Goal: Ask a question

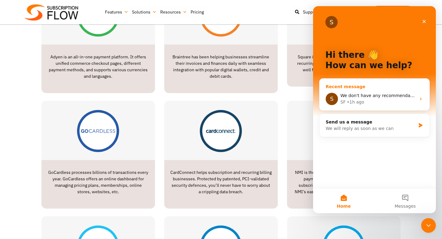
click at [394, 96] on span "We don't have any recommendations necessarily. It is up to your preference." at bounding box center [424, 95] width 166 height 5
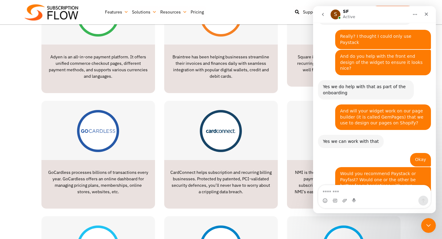
scroll to position [477, 0]
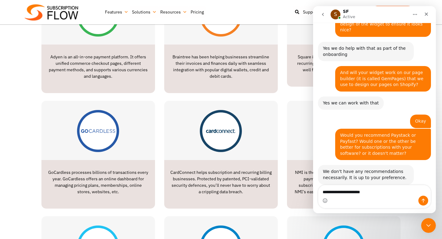
type textarea "**********"
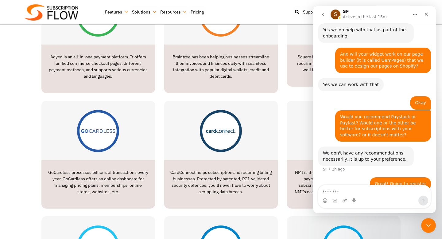
click at [342, 82] on div "Yes we can work with that" at bounding box center [351, 85] width 56 height 6
click at [326, 82] on div "Yes we can work with that" at bounding box center [351, 85] width 56 height 6
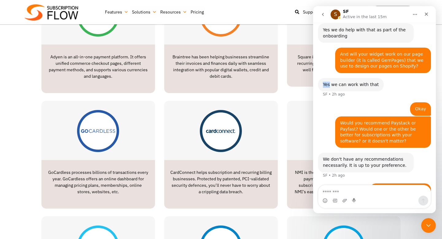
click at [326, 82] on div "Yes we can work with that" at bounding box center [351, 85] width 56 height 6
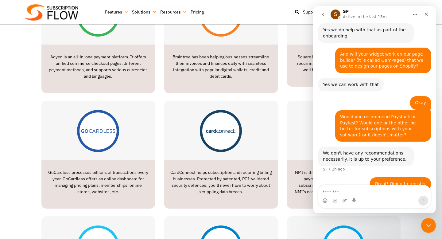
click at [353, 82] on div "Yes we can work with that" at bounding box center [351, 85] width 56 height 6
click at [427, 228] on icon "Close Intercom Messenger" at bounding box center [427, 224] width 7 height 7
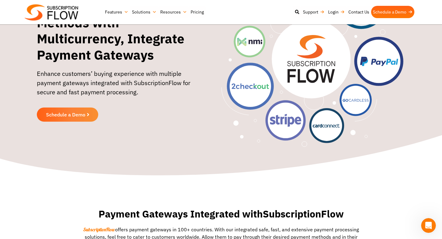
scroll to position [0, 0]
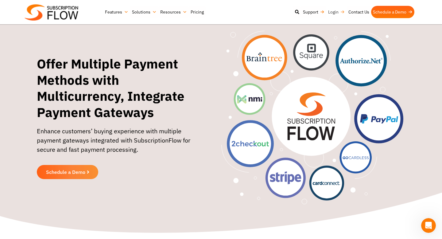
click at [336, 10] on link "Login" at bounding box center [336, 12] width 20 height 12
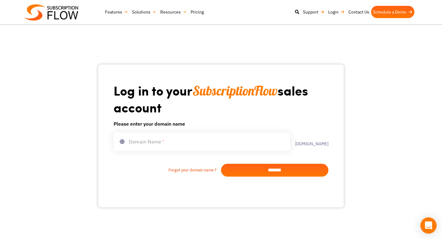
click at [427, 223] on icon "Open Intercom Messenger" at bounding box center [428, 225] width 7 height 8
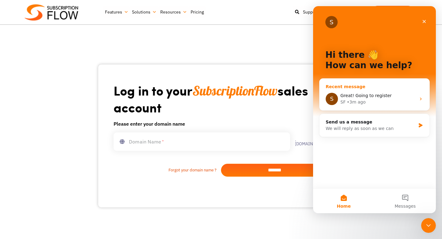
click at [390, 98] on div "Great! Going to register" at bounding box center [379, 95] width 76 height 6
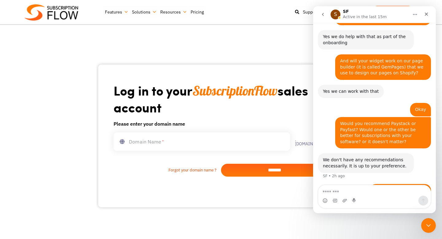
scroll to position [495, 0]
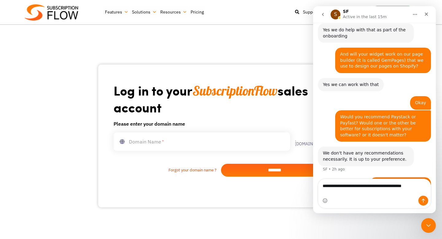
type textarea "**********"
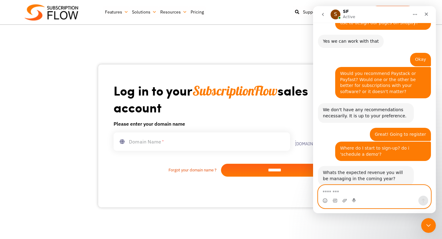
scroll to position [539, 0]
